Goal: Task Accomplishment & Management: Manage account settings

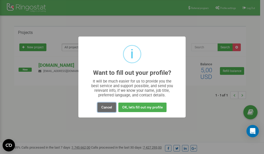
click at [110, 109] on button "Cancel" at bounding box center [106, 108] width 19 height 10
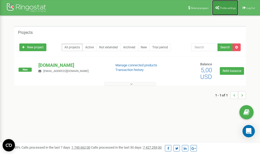
click at [226, 5] on link "Profile settings" at bounding box center [225, 7] width 26 height 15
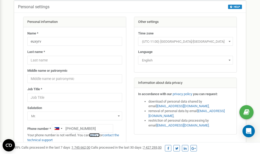
click at [96, 136] on link "verify it" at bounding box center [94, 136] width 11 height 4
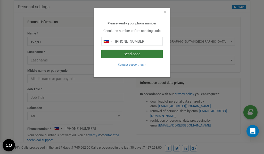
click at [134, 54] on button "Send code" at bounding box center [131, 54] width 61 height 9
